Goal: Navigation & Orientation: Find specific page/section

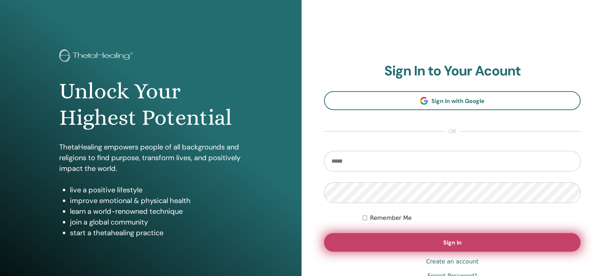
type input "**********"
click at [455, 240] on span "Sign In" at bounding box center [452, 241] width 19 height 7
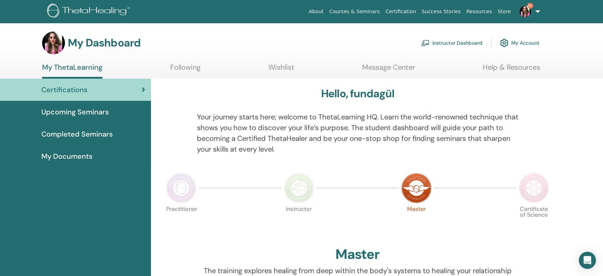
click at [481, 47] on div "Instructor Dashboard My Account" at bounding box center [480, 43] width 119 height 16
click at [478, 45] on link "Instructor Dashboard" at bounding box center [451, 43] width 61 height 16
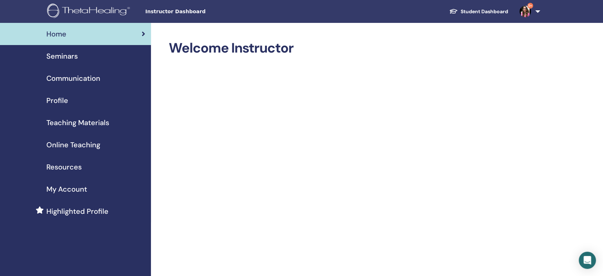
click at [103, 54] on div "Seminars" at bounding box center [76, 56] width 140 height 11
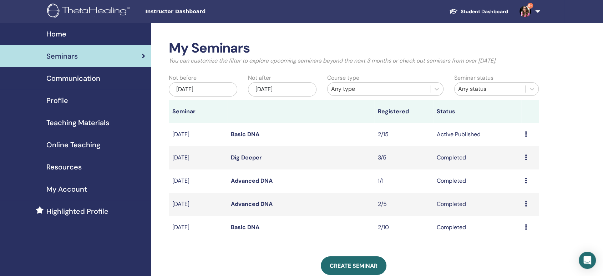
click at [526, 134] on icon at bounding box center [526, 134] width 2 height 6
click at [466, 127] on td "Active Published" at bounding box center [477, 134] width 88 height 23
click at [250, 135] on link "Basic DNA" at bounding box center [245, 133] width 29 height 7
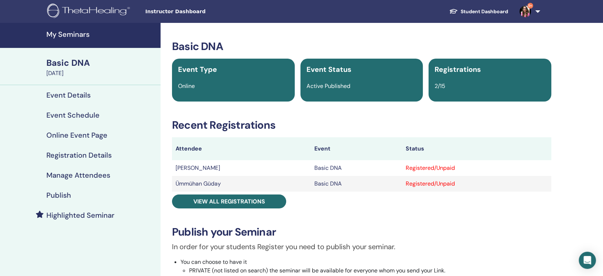
click at [77, 33] on h4 "My Seminars" at bounding box center [101, 34] width 110 height 9
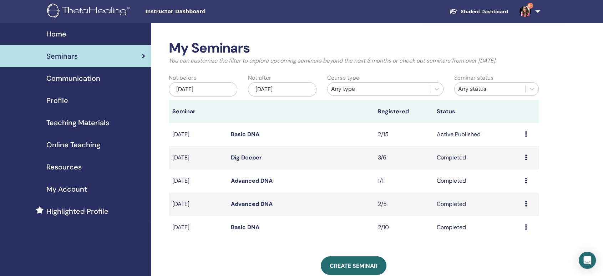
click at [481, 10] on link "Student Dashboard" at bounding box center [479, 11] width 70 height 13
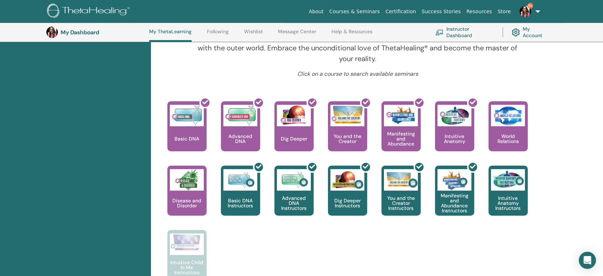
scroll to position [257, 0]
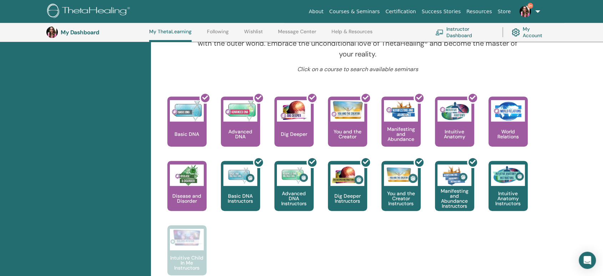
click at [215, 32] on link "Following" at bounding box center [218, 34] width 22 height 11
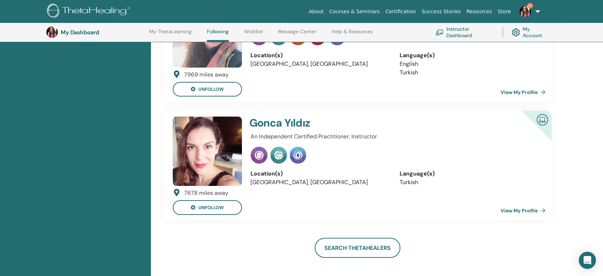
scroll to position [98, 0]
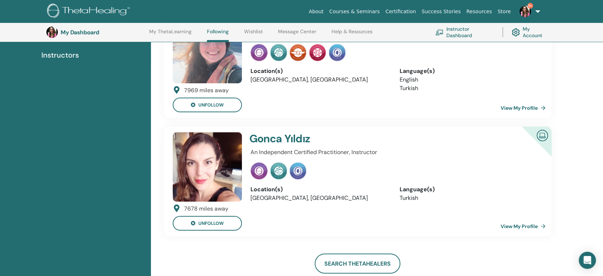
click at [298, 55] on img at bounding box center [298, 52] width 16 height 17
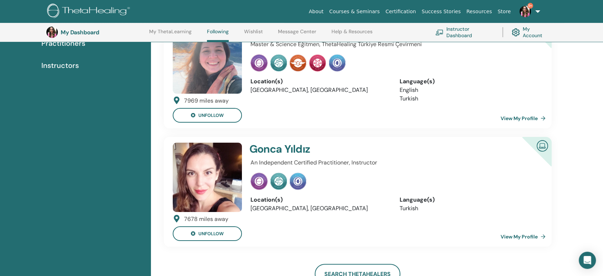
scroll to position [58, 0]
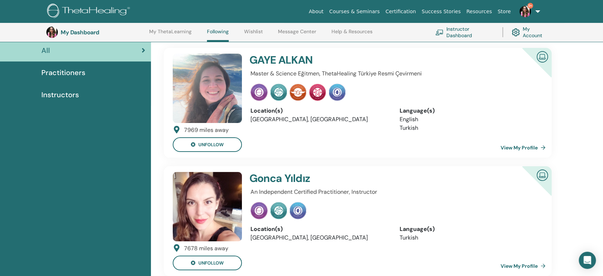
click at [183, 31] on link "My ThetaLearning" at bounding box center [170, 34] width 42 height 11
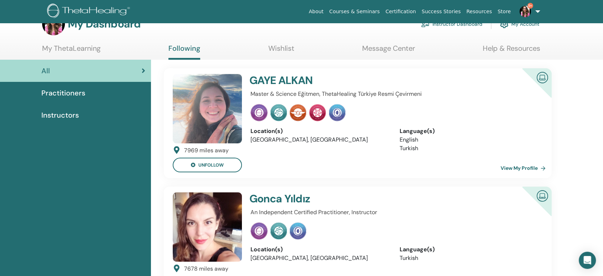
scroll to position [0, 0]
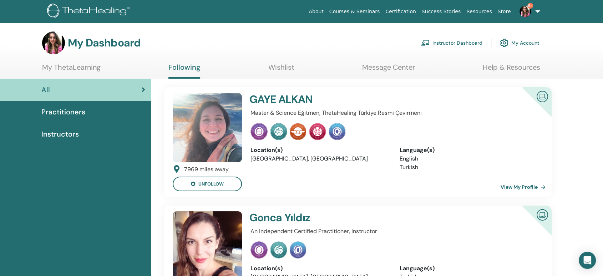
click at [519, 41] on link "My Account" at bounding box center [520, 43] width 40 height 16
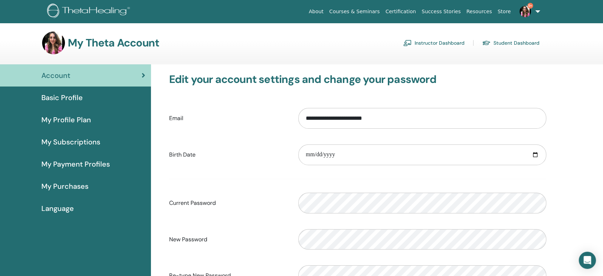
click at [112, 99] on div "Basic Profile" at bounding box center [76, 97] width 140 height 11
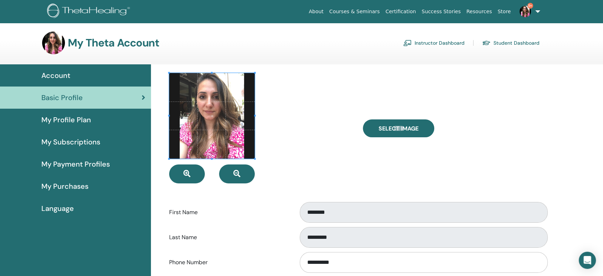
click at [86, 120] on span "My Profile Plan" at bounding box center [66, 119] width 50 height 11
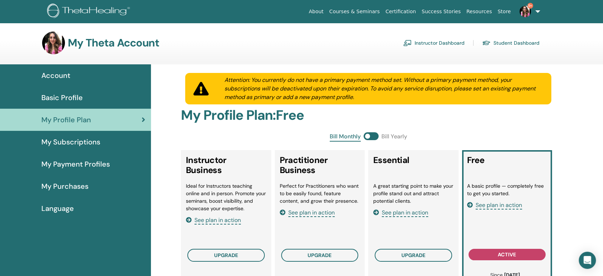
click at [95, 144] on span "My Subscriptions" at bounding box center [70, 141] width 59 height 11
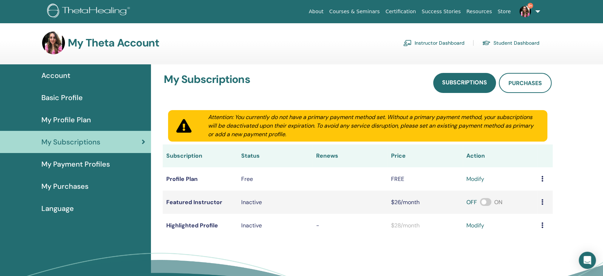
click at [98, 156] on link "My Payment Profiles" at bounding box center [75, 164] width 151 height 22
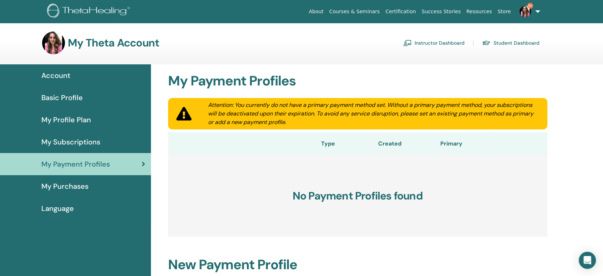
click at [105, 185] on div "My Purchases" at bounding box center [76, 186] width 140 height 11
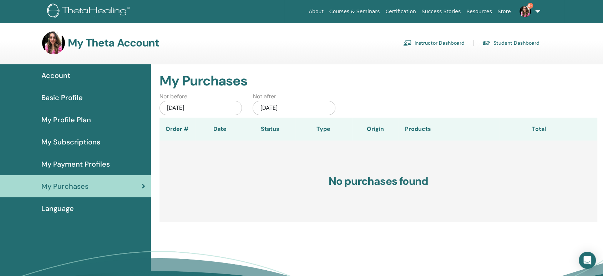
click at [101, 201] on link "Language" at bounding box center [75, 208] width 151 height 22
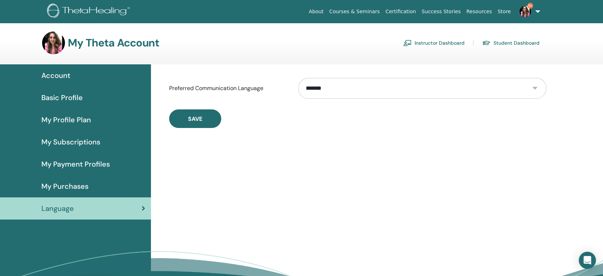
click at [85, 75] on div "Account" at bounding box center [76, 75] width 140 height 11
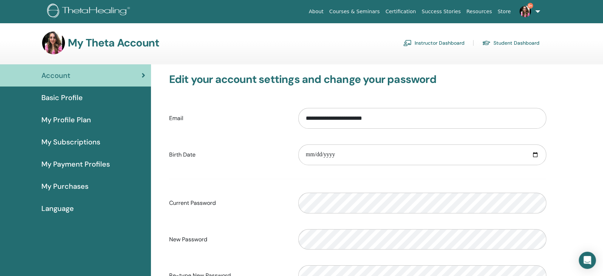
click at [528, 11] on img at bounding box center [525, 11] width 11 height 11
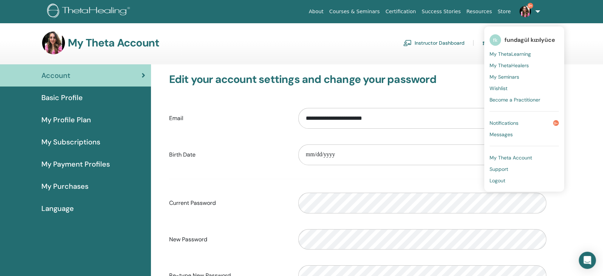
click at [525, 36] on span "fundagül kızılyüce" at bounding box center [530, 39] width 51 height 7
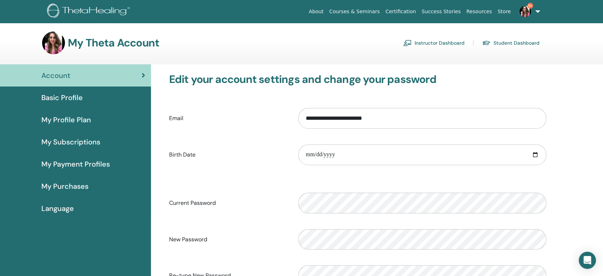
click at [524, 9] on img at bounding box center [525, 11] width 11 height 11
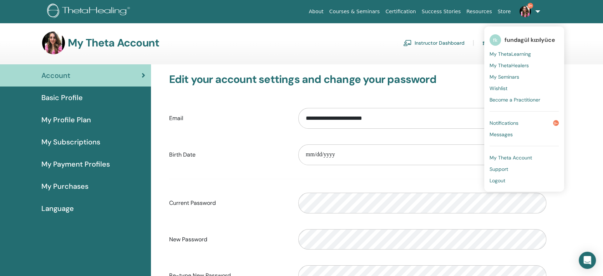
click at [523, 119] on link "Notifications 9+" at bounding box center [524, 122] width 69 height 11
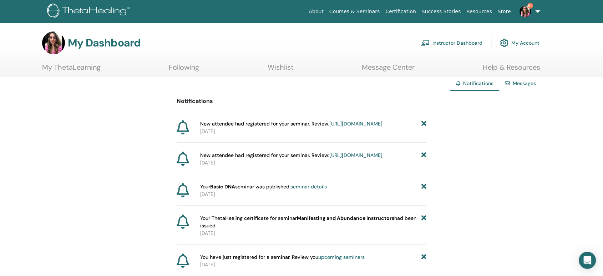
click at [527, 4] on link "9+" at bounding box center [528, 11] width 29 height 23
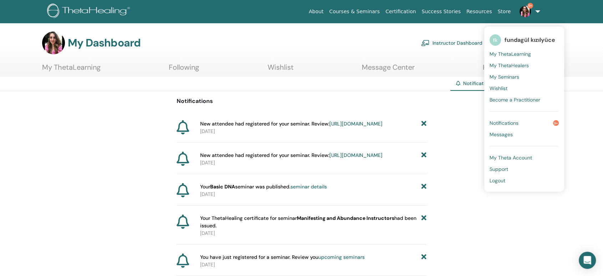
click at [522, 131] on link "Messages" at bounding box center [524, 134] width 69 height 11
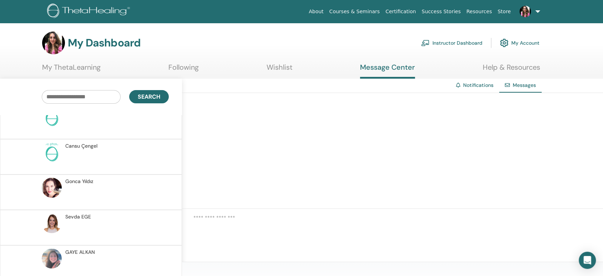
scroll to position [961, 0]
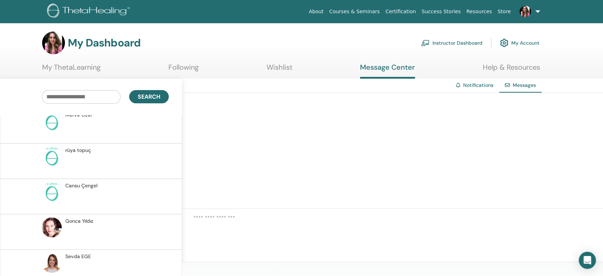
click at [512, 39] on link "My Account" at bounding box center [520, 43] width 40 height 16
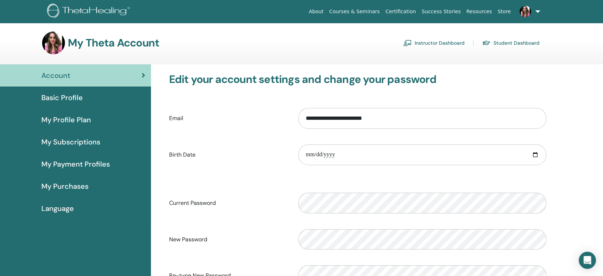
click at [482, 13] on link "Resources" at bounding box center [479, 11] width 31 height 13
click at [326, 11] on link "About" at bounding box center [316, 11] width 20 height 13
click at [419, 11] on link "Certification" at bounding box center [401, 11] width 36 height 13
click at [503, 13] on link "Store" at bounding box center [504, 11] width 19 height 13
click at [428, 41] on link "Instructor Dashboard" at bounding box center [433, 42] width 61 height 11
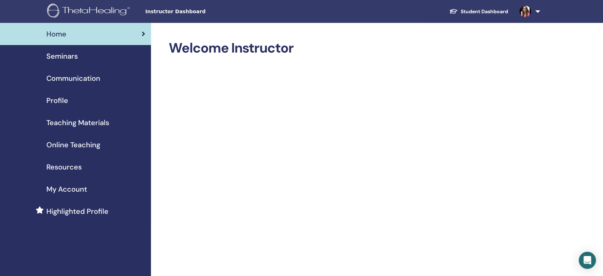
click at [84, 53] on div "Seminars" at bounding box center [76, 56] width 140 height 11
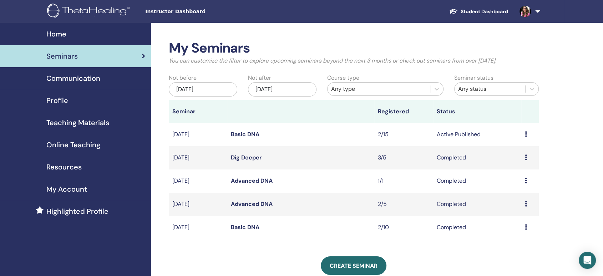
click at [86, 191] on span "My Account" at bounding box center [66, 188] width 41 height 11
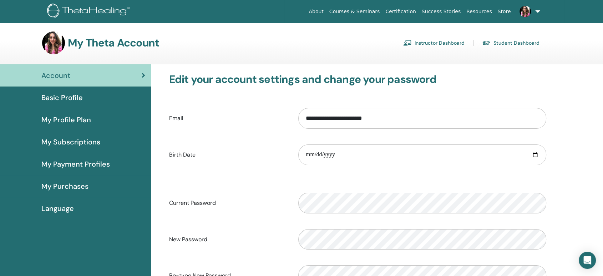
click at [453, 38] on link "Instructor Dashboard" at bounding box center [433, 42] width 61 height 11
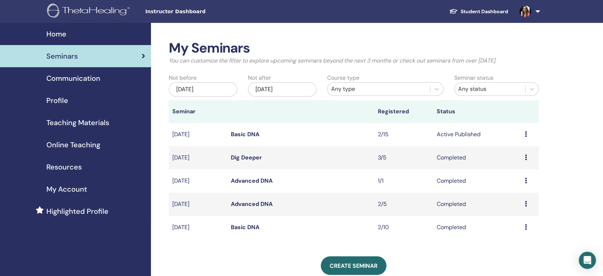
click at [244, 70] on div "My Seminars You can customize the filter to explore upcoming seminars beyond th…" at bounding box center [354, 55] width 381 height 31
click at [106, 30] on div "Home" at bounding box center [76, 34] width 140 height 11
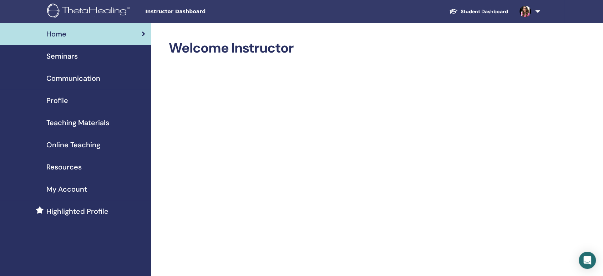
click at [526, 12] on img at bounding box center [525, 11] width 11 height 11
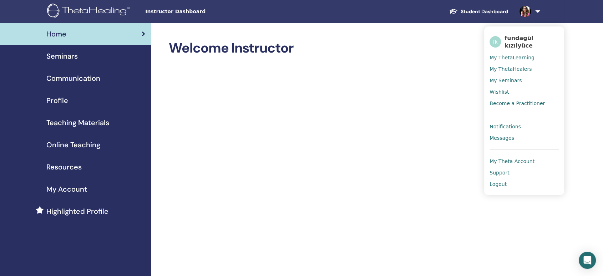
click at [499, 159] on span "My Theta Account" at bounding box center [512, 161] width 45 height 6
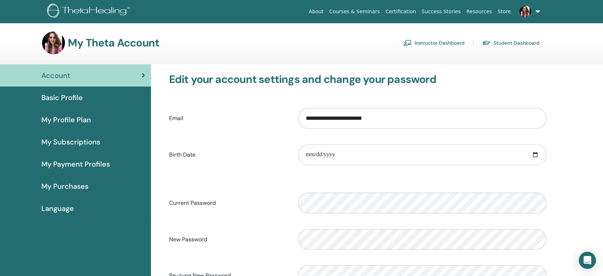
click at [504, 40] on link "Student Dashboard" at bounding box center [510, 42] width 57 height 11
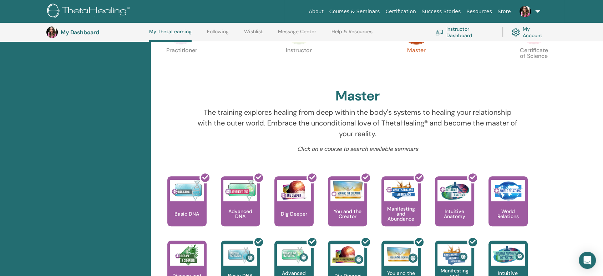
scroll to position [137, 0]
